Goal: Information Seeking & Learning: Learn about a topic

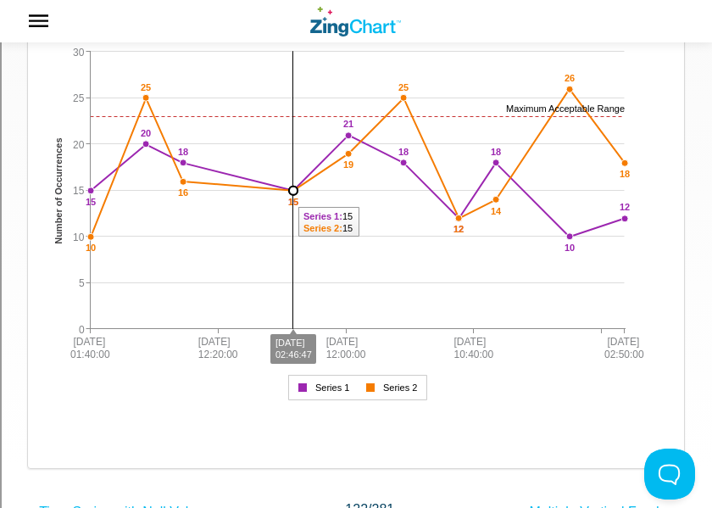
scroll to position [242, 0]
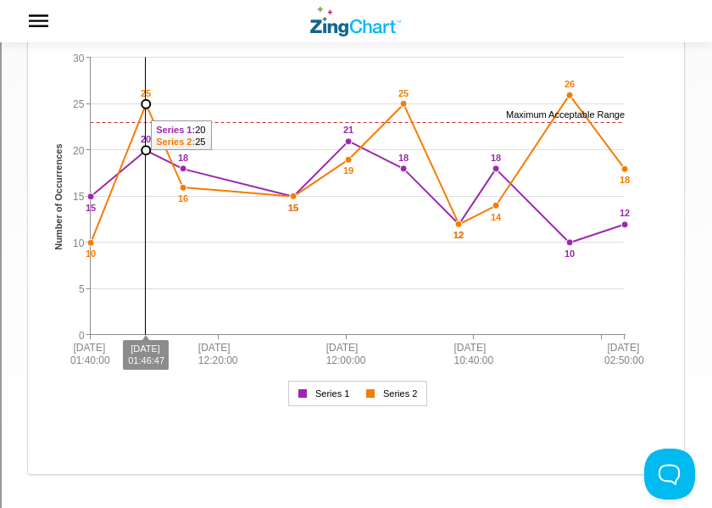
click at [143, 81] on img "App Content" at bounding box center [356, 211] width 622 height 407
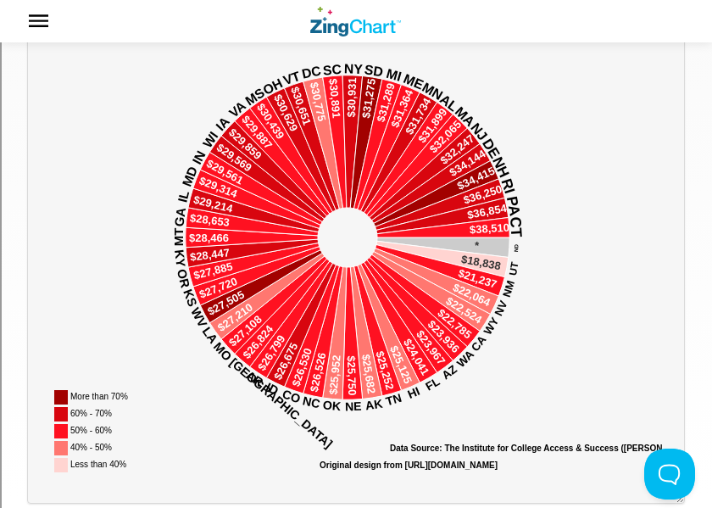
scroll to position [290, 0]
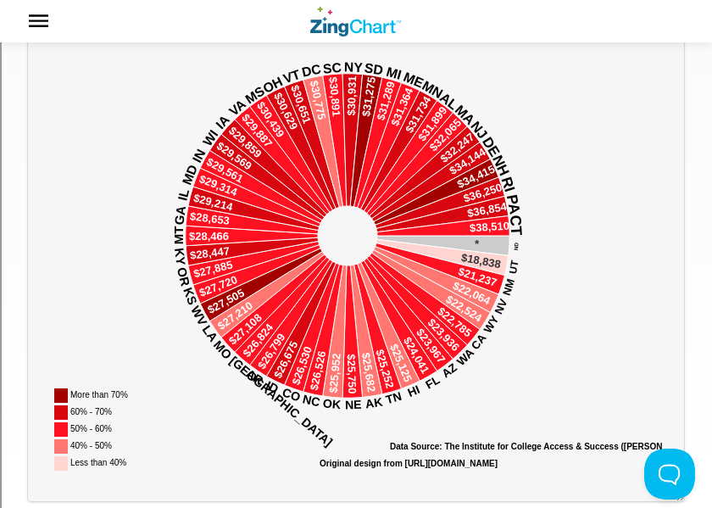
click at [171, 362] on img "App Content" at bounding box center [356, 223] width 622 height 509
click at [153, 331] on img "App Content" at bounding box center [356, 223] width 622 height 509
click at [161, 354] on img "App Content" at bounding box center [356, 223] width 622 height 509
click at [45, 477] on area "Data Source: The Institute for College Access & Success (TICAS)" at bounding box center [45, 477] width 0 height 0
click at [131, 494] on div "Result Full HTML JS CSS Edit Download Powered by ZingChart The State of Student…" at bounding box center [356, 240] width 658 height 633
